Goal: Task Accomplishment & Management: Manage account settings

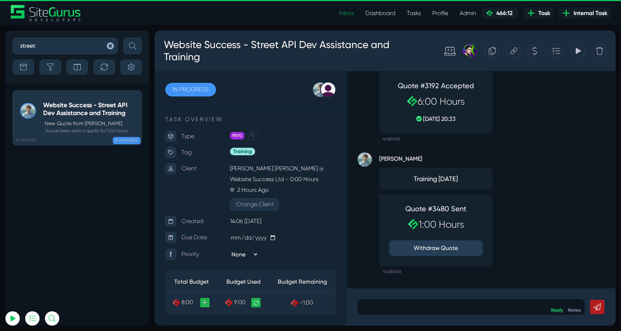
select select "0"
click at [108, 45] on icon "button" at bounding box center [110, 45] width 7 height 7
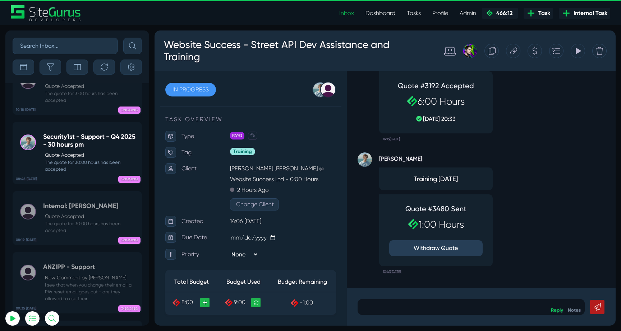
scroll to position [-28303, 0]
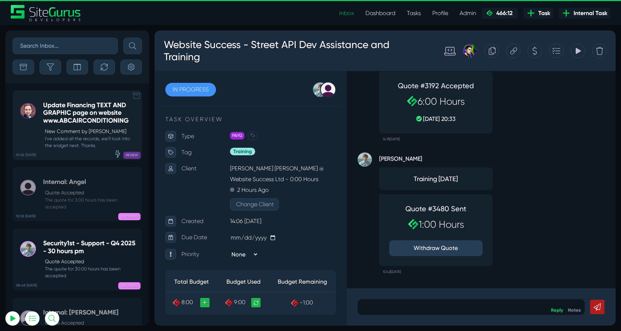
click at [73, 121] on h5 "Update Financing TEXT AND GRAPHIC page on website www.ABCAIRCONDITIONING" at bounding box center [90, 113] width 95 height 23
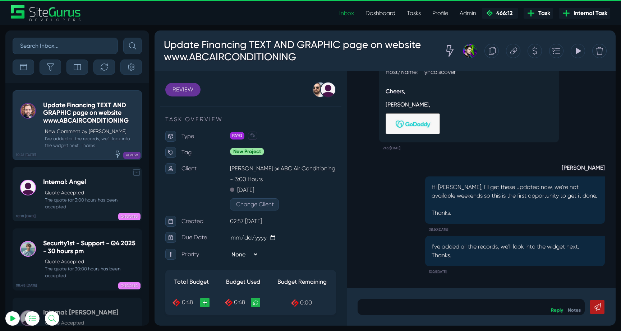
click at [66, 201] on small "The quote for 3:00 hours has been accepted" at bounding box center [90, 204] width 95 height 14
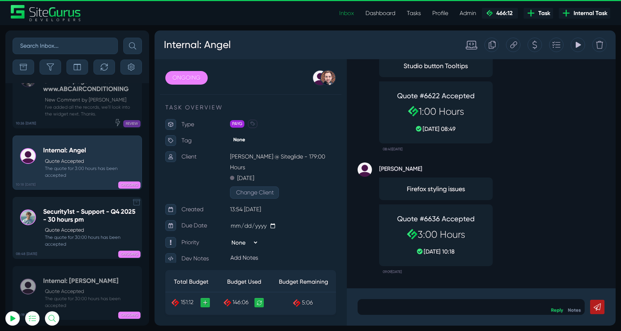
click at [60, 208] on h5 "Security1st - Support - Q4 2025 - 30 hours pm" at bounding box center [90, 215] width 95 height 15
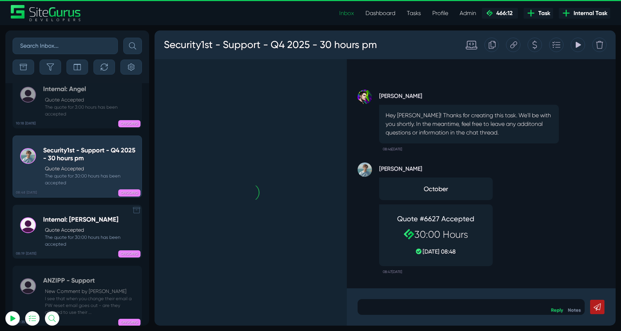
click at [77, 227] on p "Quote Accepted" at bounding box center [91, 231] width 93 height 8
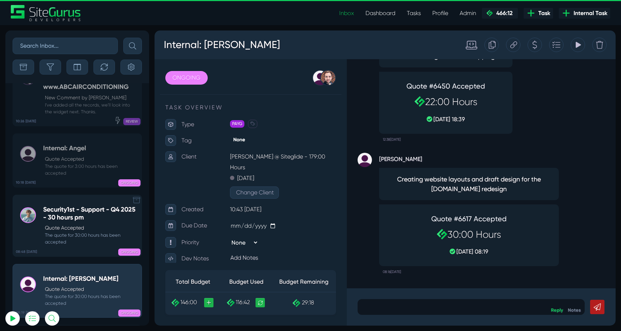
scroll to position [-28204, 0]
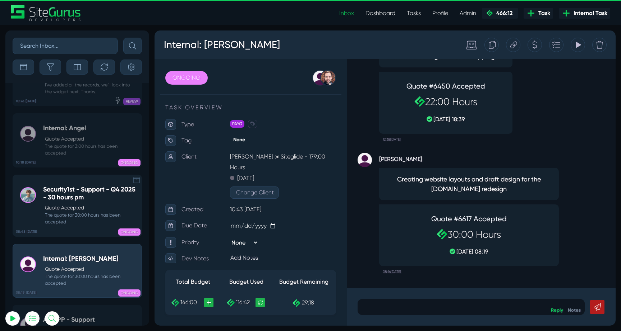
click at [75, 180] on link "08:48 [DATE] Security1st - Support - Q4 2025 - 30 hours pm Quote Accepted The q…" at bounding box center [77, 206] width 129 height 62
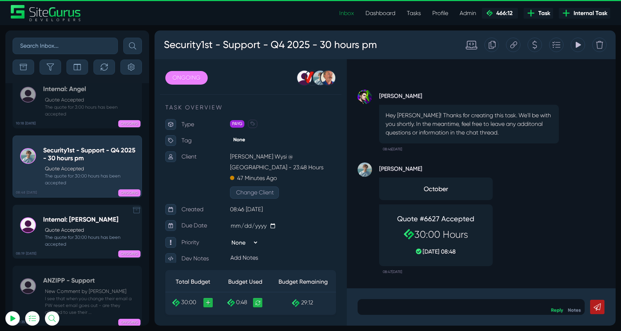
scroll to position [-28303, 0]
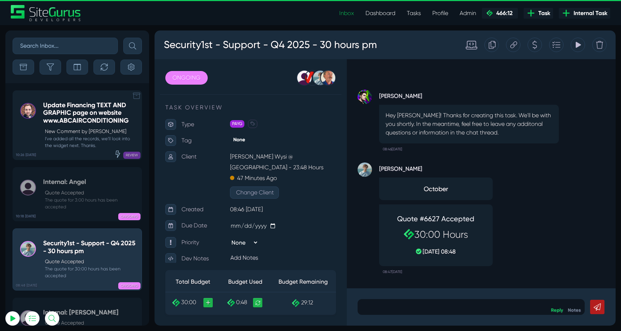
click at [79, 157] on div "REVIEW" at bounding box center [105, 153] width 72 height 7
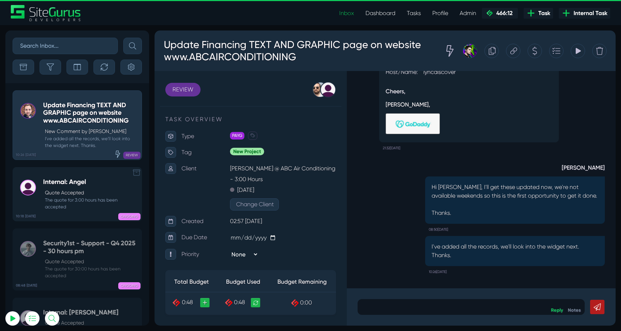
click at [76, 172] on link "10:18 [DATE] Internal: Angel Quote Accepted The quote for 3:00 hours has been a…" at bounding box center [77, 194] width 129 height 54
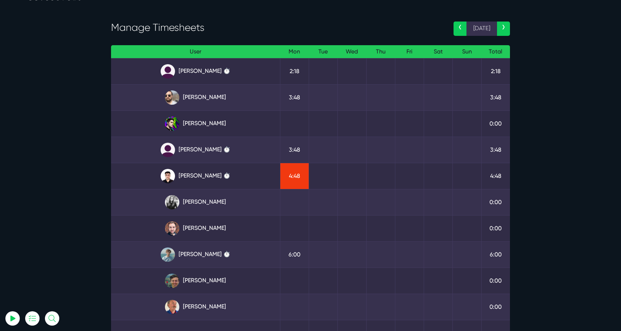
scroll to position [23, 0]
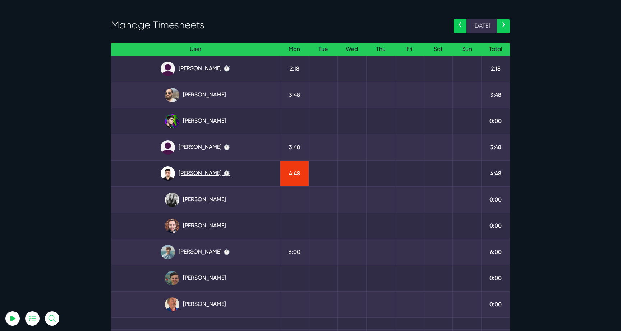
click at [194, 172] on link "Kevin Abelgas ⏱️" at bounding box center [195, 174] width 157 height 14
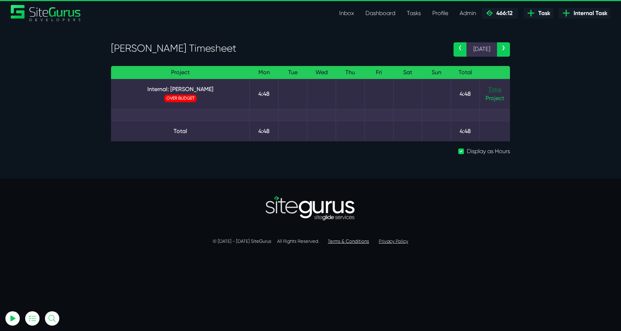
click at [495, 87] on link "Time" at bounding box center [494, 89] width 13 height 7
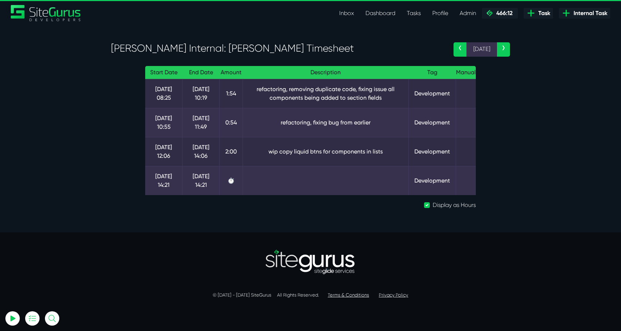
click at [122, 147] on div "Start Date End Date Amount Description Tag Manual [DATE] 08:25 [DATE] 10:19 1:5…" at bounding box center [310, 140] width 409 height 149
